Goal: Find specific page/section: Find specific page/section

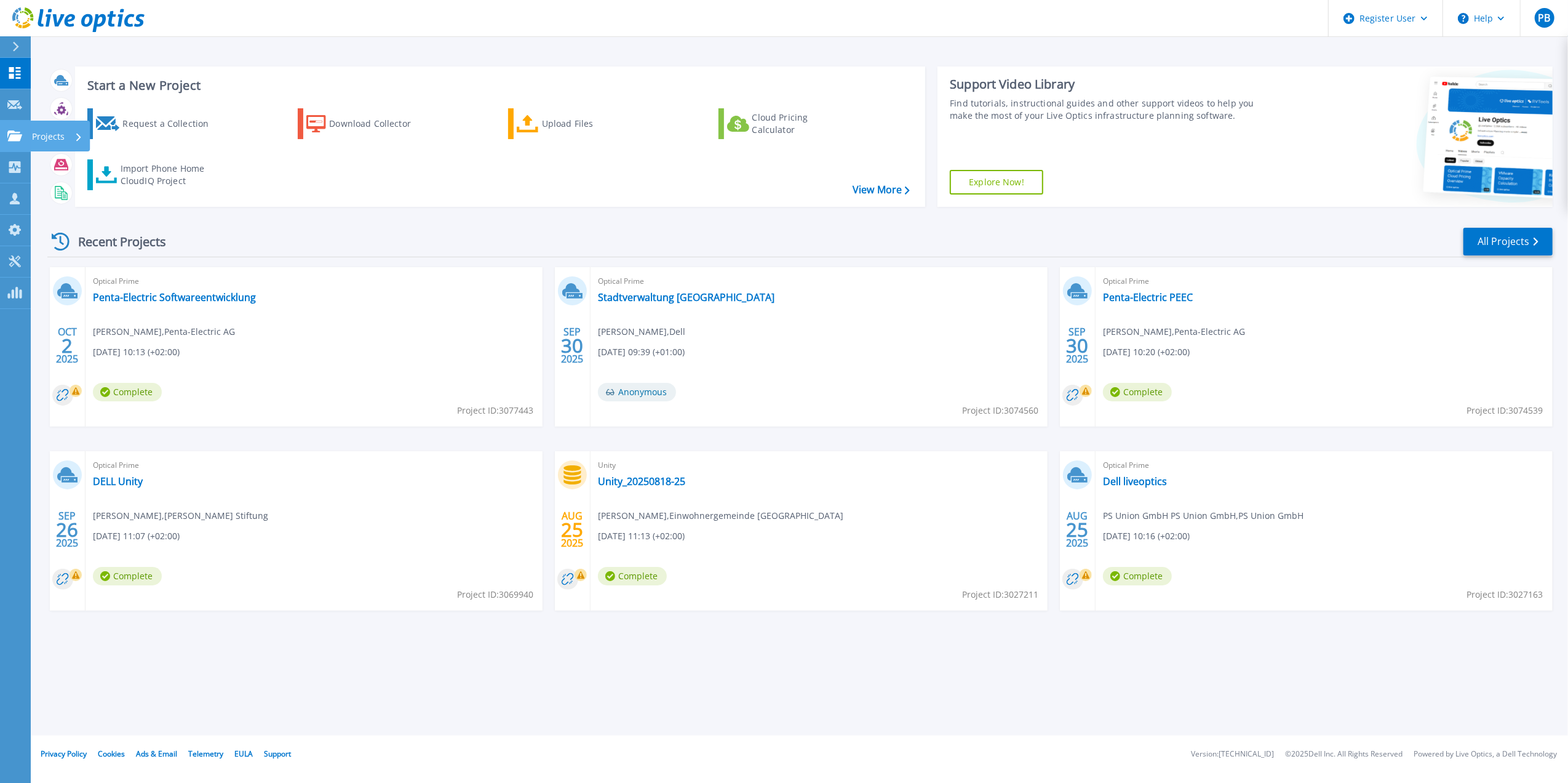
click at [18, 133] on icon at bounding box center [15, 135] width 15 height 11
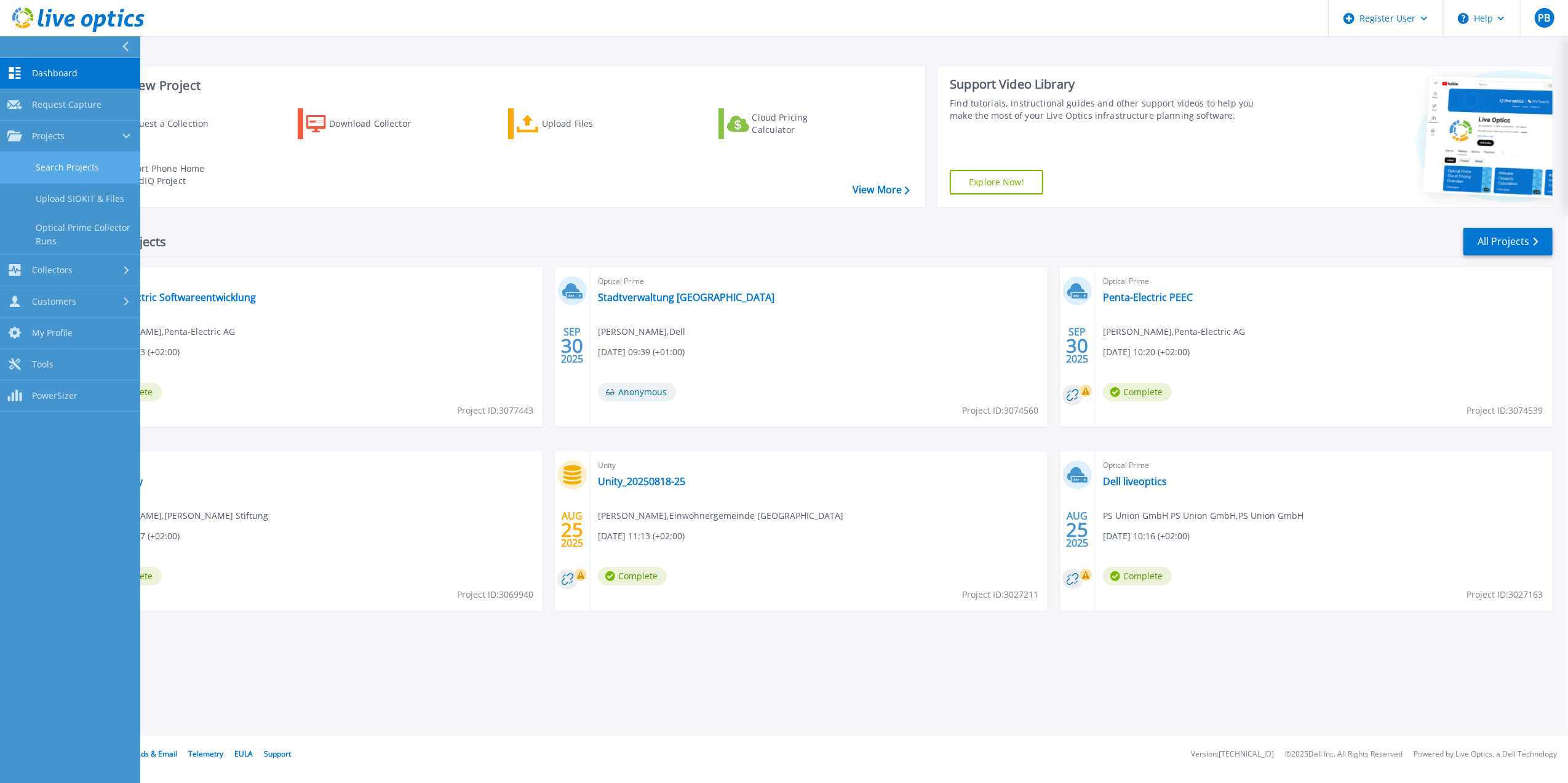
click at [67, 156] on link "Search Projects" at bounding box center [70, 168] width 140 height 31
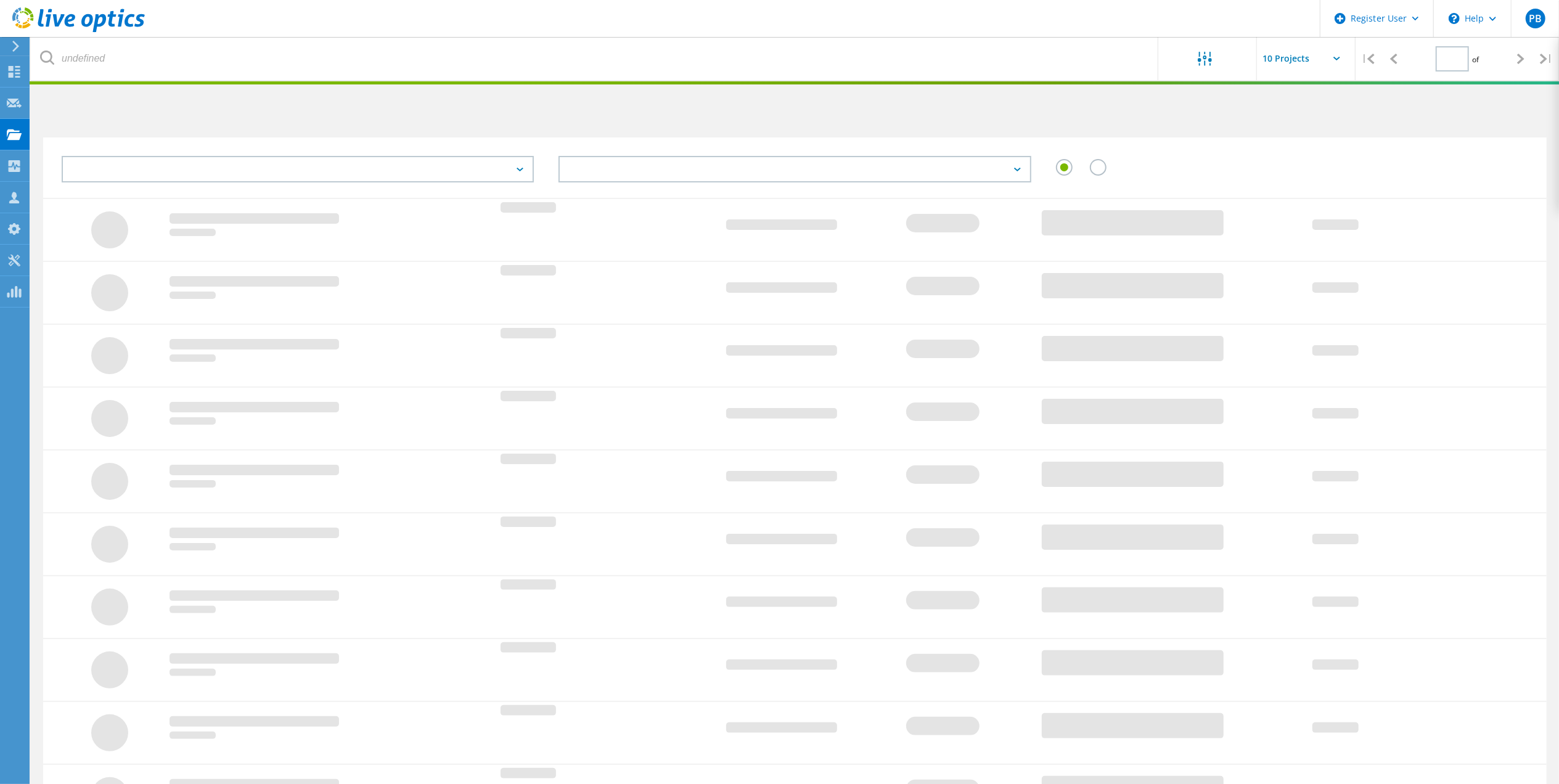
type input "1"
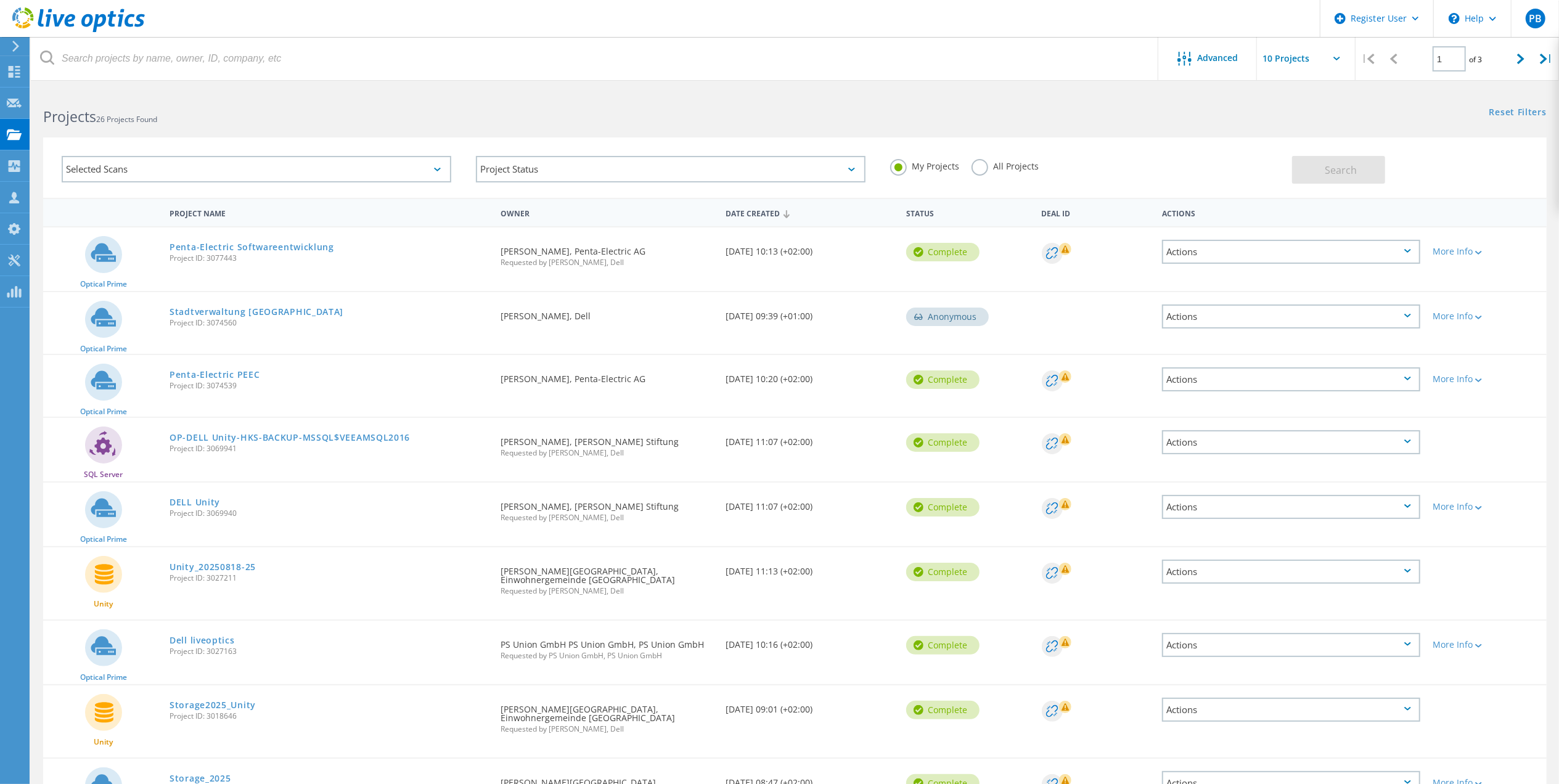
drag, startPoint x: 669, startPoint y: 439, endPoint x: 564, endPoint y: 435, distance: 105.1
click at [564, 435] on div "Requested By Jochen Maurer, Heinrich Kimmle Stiftung Requested by Paula Bubniak…" at bounding box center [607, 443] width 226 height 51
copy div "Heinrich Kimmle Stiftung"
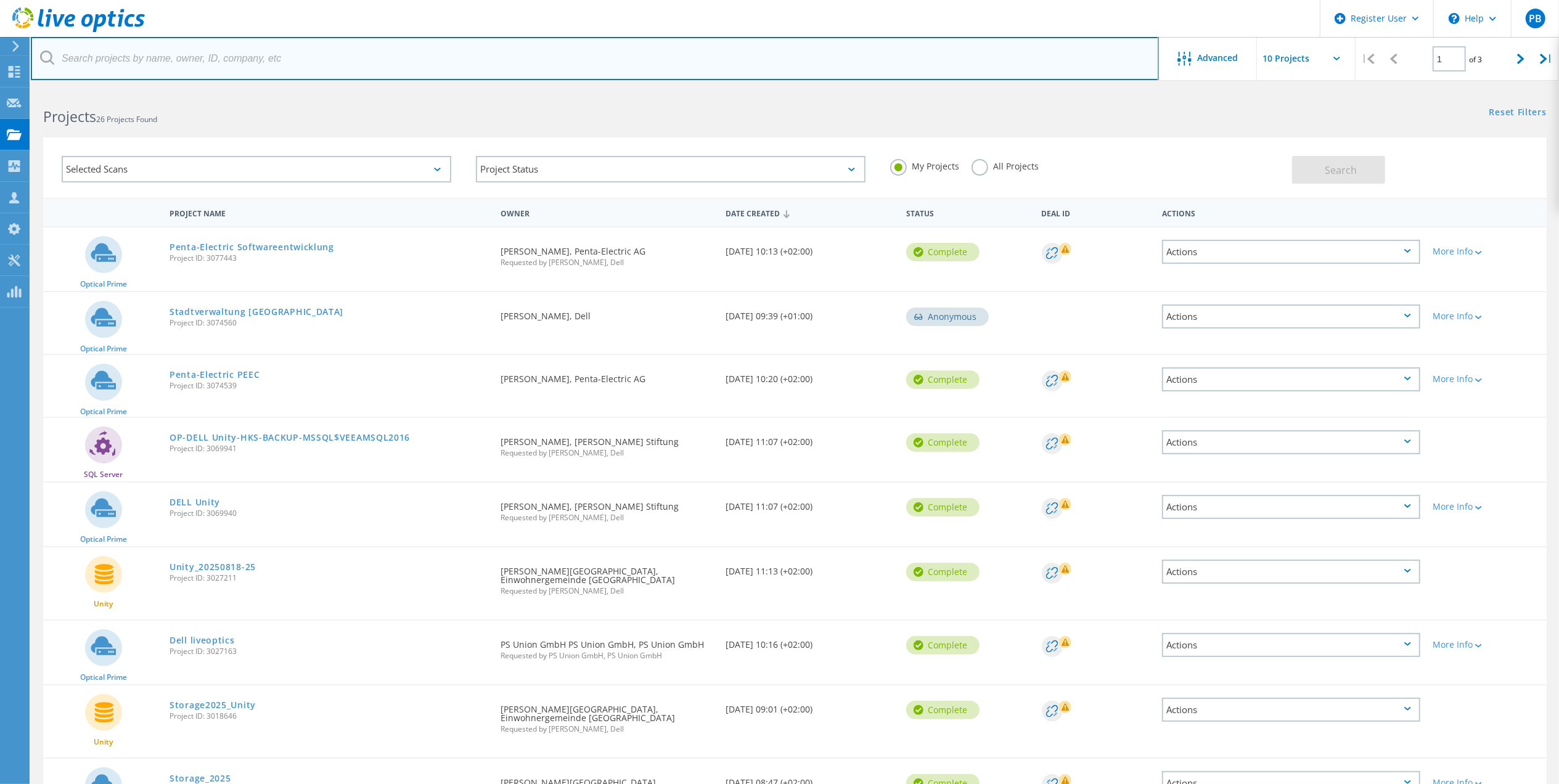
click at [263, 56] on input "text" at bounding box center [595, 58] width 1128 height 43
paste input "Heinrich Kimmle Stiftung"
type input "Heinrich Kimmle Stiftung"
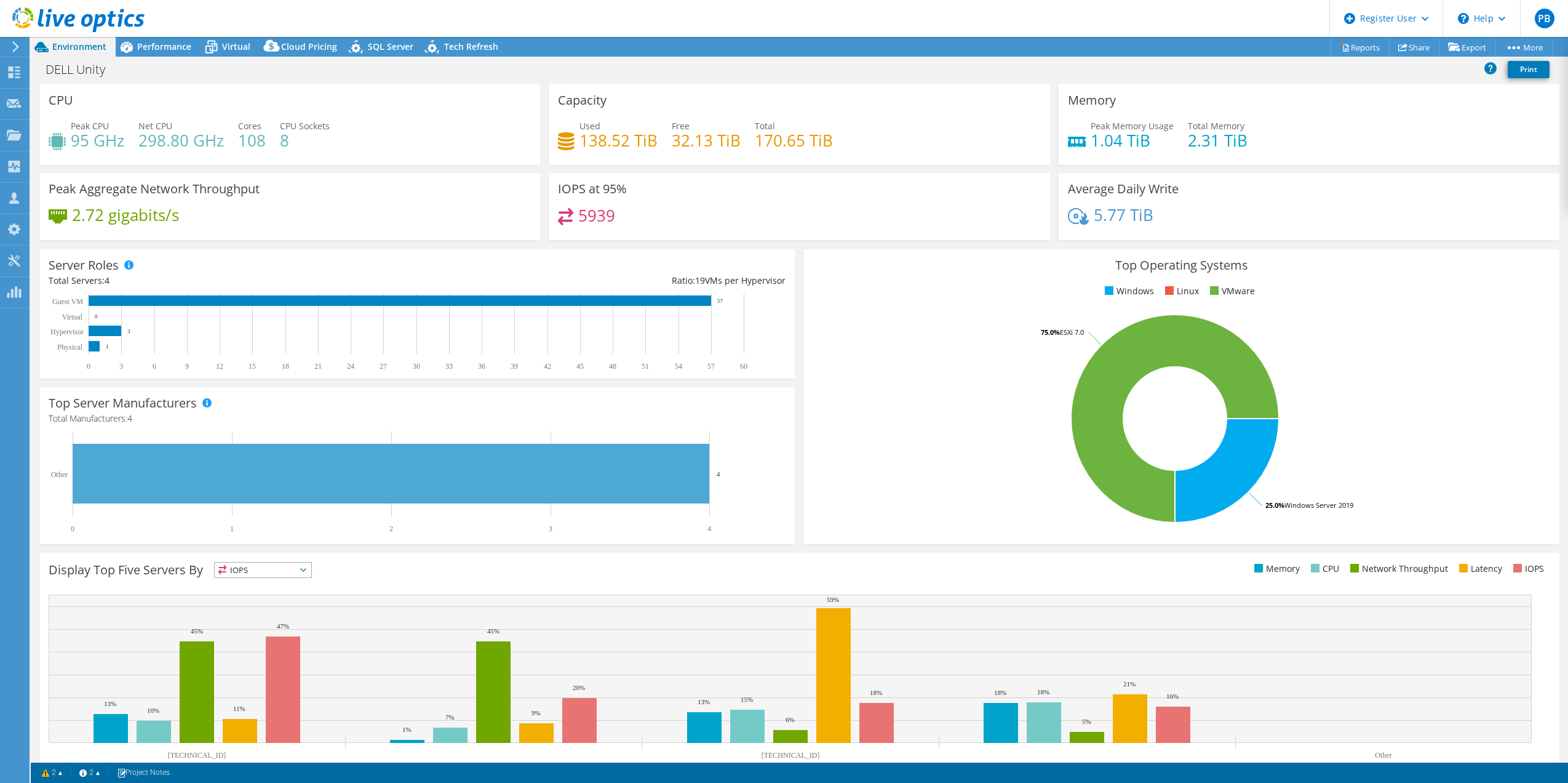
select select "USD"
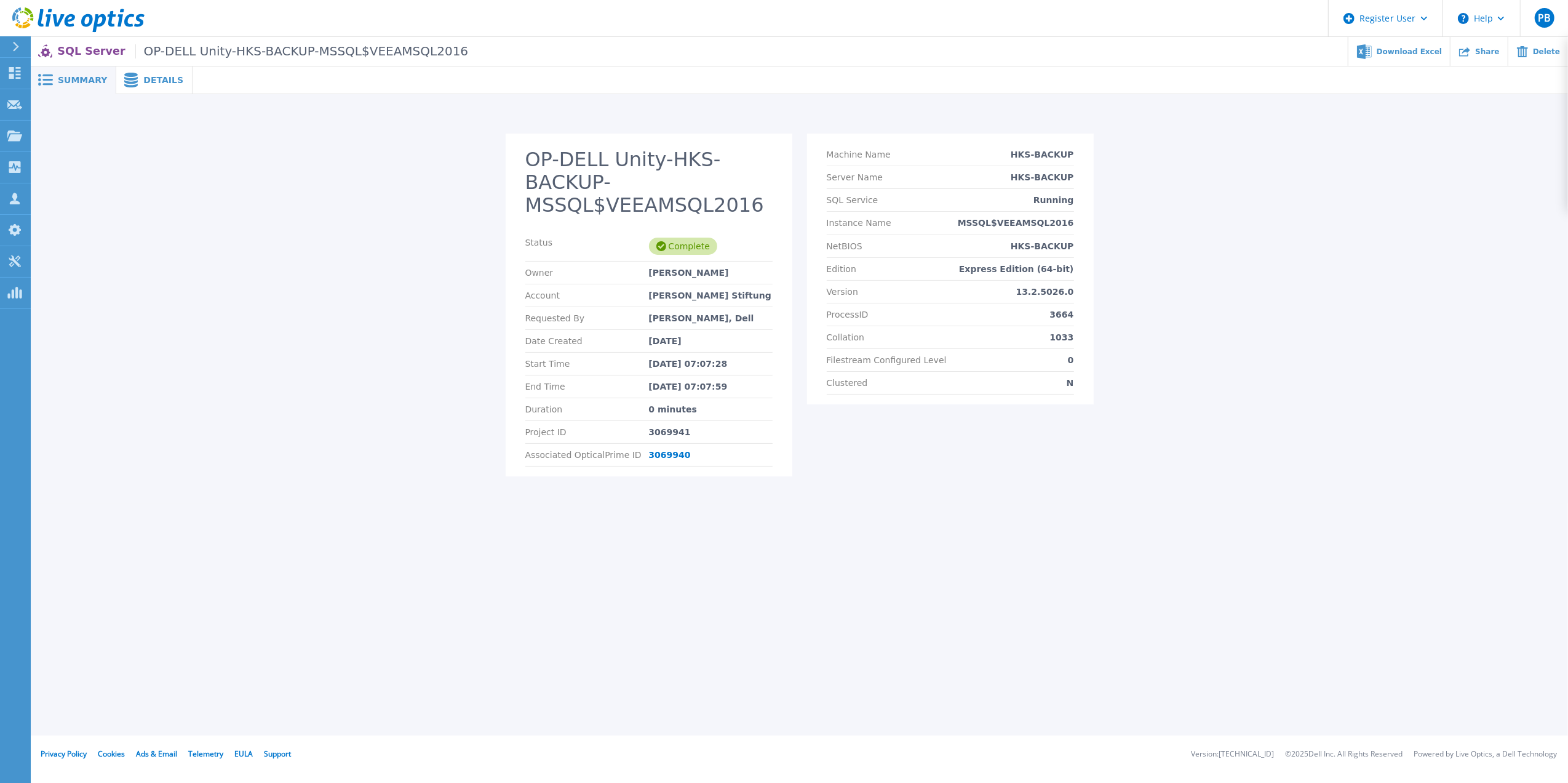
click at [152, 78] on span "Details" at bounding box center [163, 79] width 40 height 9
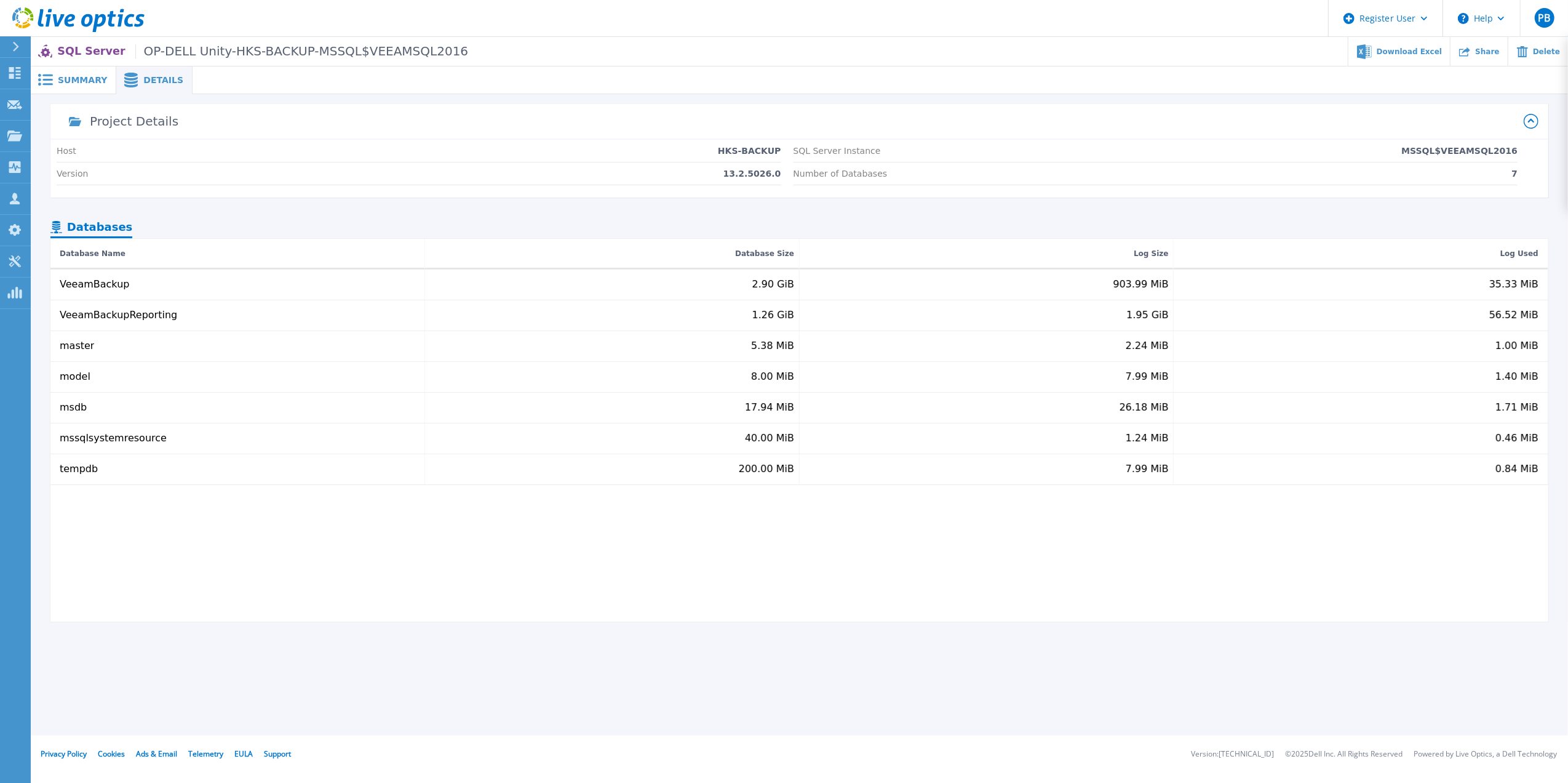
click at [97, 75] on span "Summary" at bounding box center [83, 79] width 49 height 9
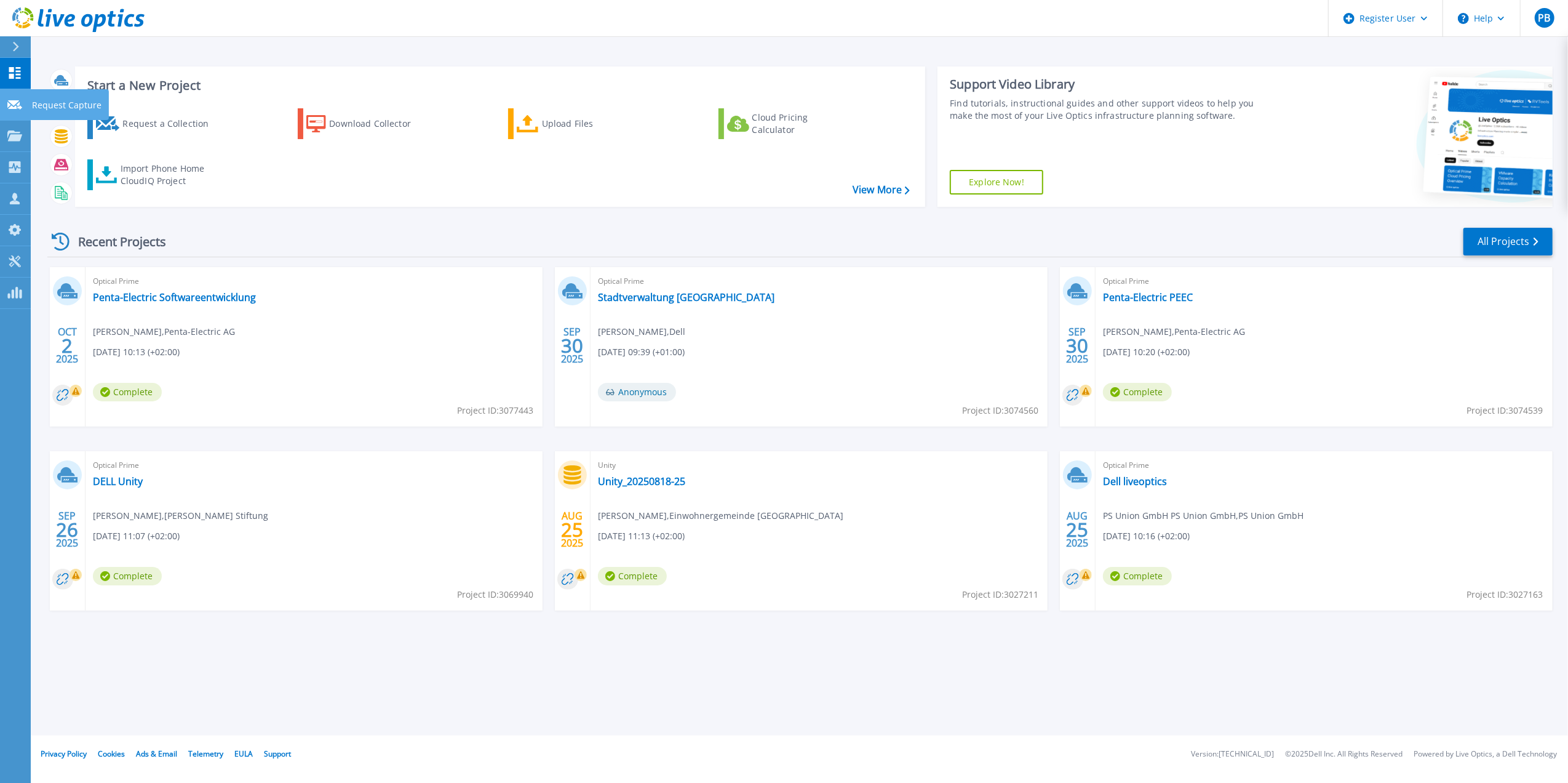
click at [16, 101] on icon at bounding box center [15, 104] width 15 height 9
